Goal: Use online tool/utility

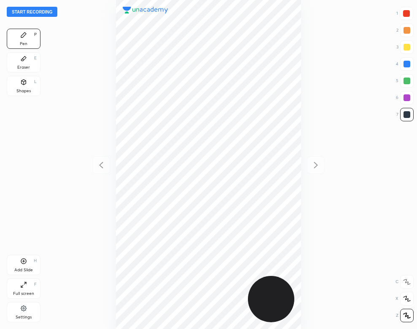
scroll to position [329, 282]
click at [43, 13] on button "Start recording" at bounding box center [32, 12] width 51 height 10
click at [16, 314] on div "Settings" at bounding box center [24, 312] width 34 height 20
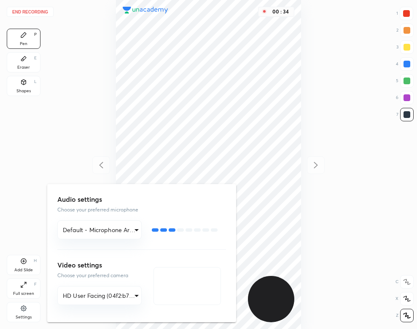
click at [96, 90] on div at bounding box center [208, 164] width 417 height 329
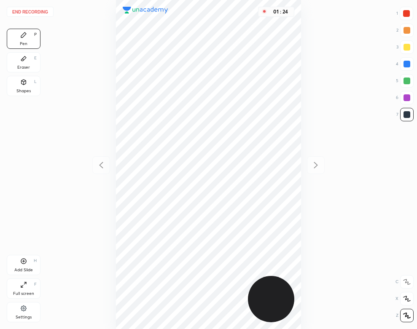
click at [63, 183] on div "End recording 1 2 3 4 5 6 7 R O A L C X Z Erase all C X Z Pen P Eraser E Shapes…" at bounding box center [208, 164] width 417 height 329
click at [28, 272] on div "Add Slide" at bounding box center [23, 270] width 19 height 4
click at [20, 67] on div "Eraser" at bounding box center [23, 67] width 13 height 4
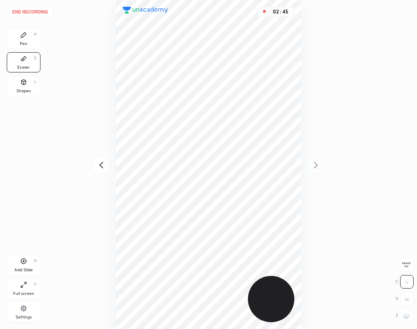
click at [27, 35] on div "Pen P" at bounding box center [24, 39] width 34 height 20
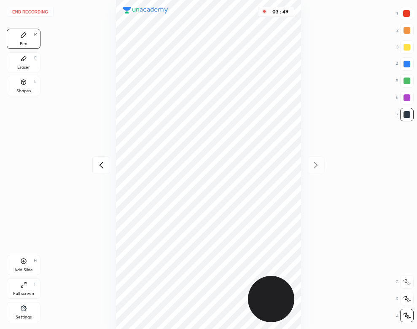
click at [26, 76] on div "Shapes L" at bounding box center [24, 86] width 34 height 20
click at [20, 38] on icon at bounding box center [23, 35] width 7 height 7
click at [38, 12] on button "End recording" at bounding box center [30, 12] width 47 height 10
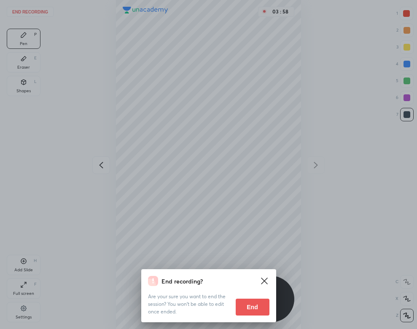
click at [255, 316] on div "End recording? Are your sure you want to end the session? You won’t be able to …" at bounding box center [208, 295] width 135 height 53
click at [255, 308] on button "End" at bounding box center [253, 307] width 34 height 17
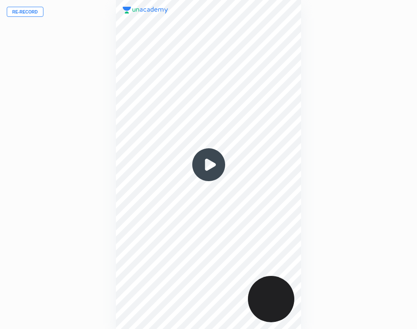
click at [202, 168] on img at bounding box center [208, 165] width 40 height 40
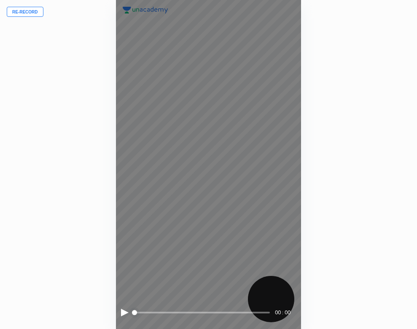
click at [132, 311] on span "styled slider" at bounding box center [134, 312] width 5 height 5
click at [121, 310] on div at bounding box center [125, 313] width 8 height 8
